Goal: Transaction & Acquisition: Purchase product/service

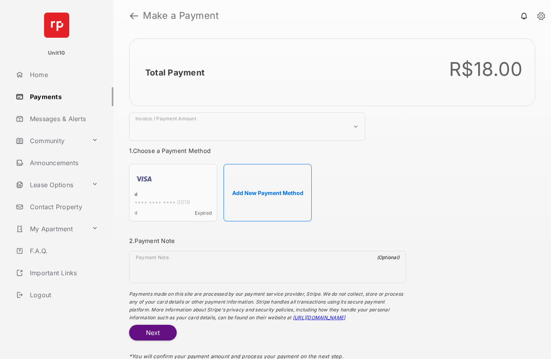
select select "***"
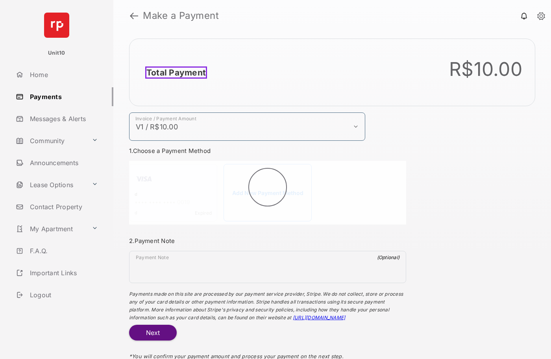
click at [174, 72] on h2 "Total Payment" at bounding box center [176, 73] width 62 height 12
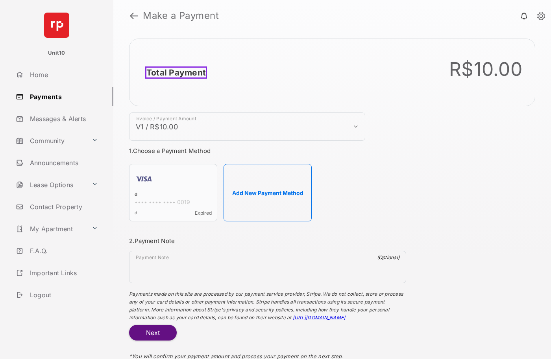
click at [174, 72] on h2 "Total Payment" at bounding box center [176, 73] width 62 height 12
click at [268, 193] on button "Add New Payment Method" at bounding box center [268, 192] width 88 height 57
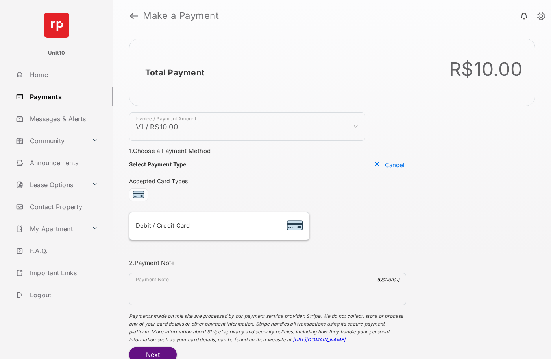
click at [219, 226] on div "Debit / Credit Card" at bounding box center [219, 226] width 167 height 15
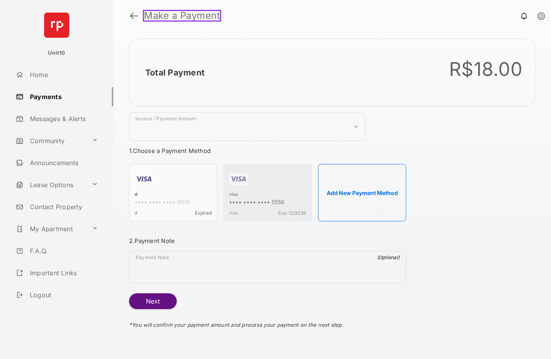
click at [181, 16] on strong "Make a Payment" at bounding box center [182, 16] width 78 height 12
click at [174, 72] on h2 "Total Payment" at bounding box center [174, 73] width 59 height 10
click at [233, 195] on div "visa" at bounding box center [267, 195] width 77 height 7
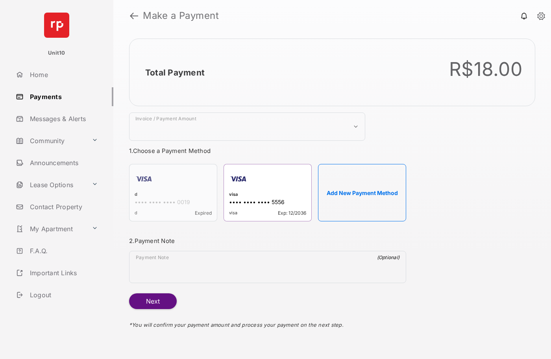
select select "***"
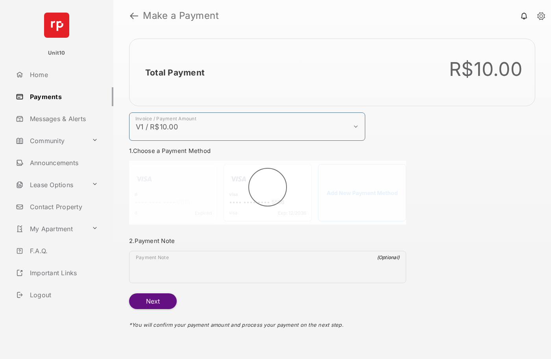
click at [174, 72] on h2 "Total Payment" at bounding box center [174, 73] width 59 height 10
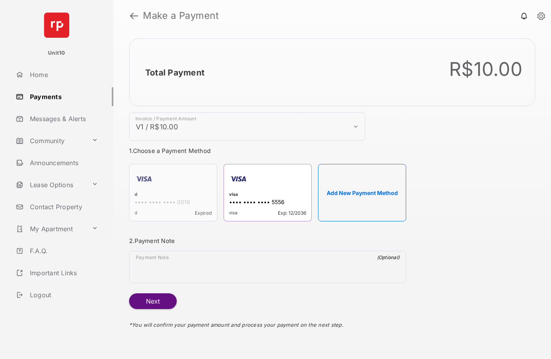
click at [153, 302] on button "Next" at bounding box center [153, 302] width 48 height 16
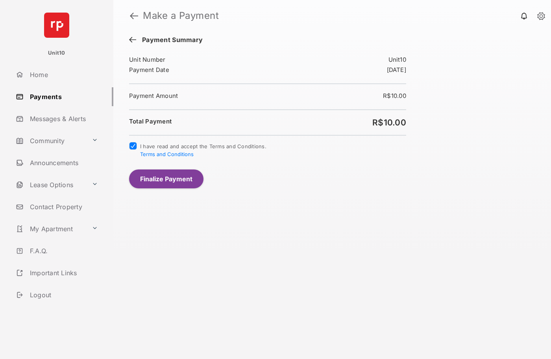
click at [166, 179] on button "Finalize Payment" at bounding box center [166, 179] width 74 height 19
